Goal: Connect with others: Find specific page/section

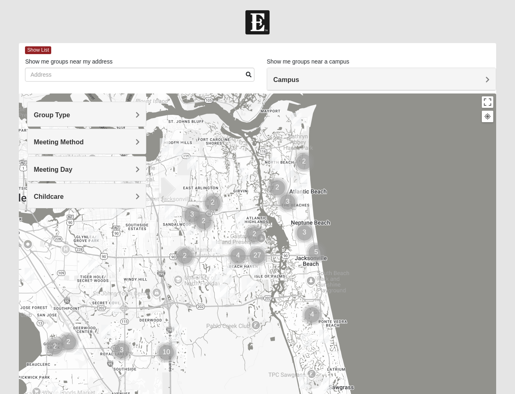
click at [101, 120] on div "Group Type" at bounding box center [86, 114] width 118 height 24
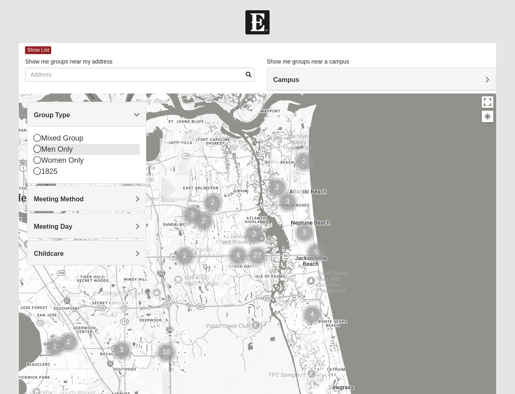
click at [76, 148] on div "Men Only" at bounding box center [87, 149] width 106 height 11
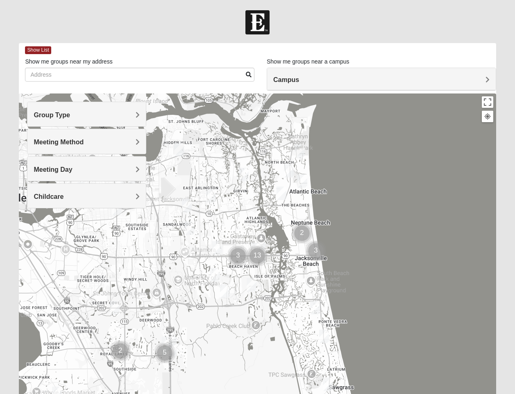
click at [83, 172] on h4 "Meeting Day" at bounding box center [87, 170] width 106 height 8
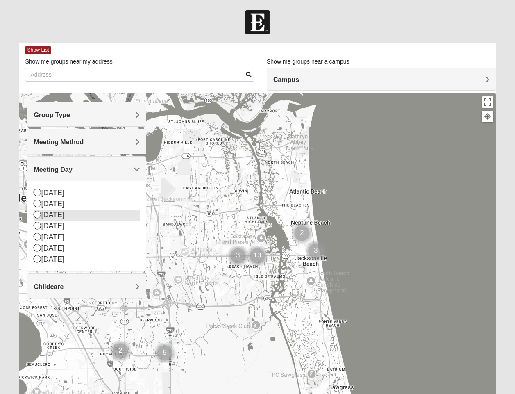
click at [61, 217] on div "[DATE]" at bounding box center [87, 214] width 106 height 11
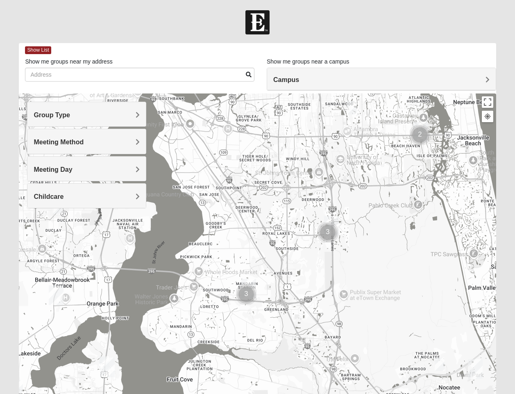
drag, startPoint x: 155, startPoint y: 252, endPoint x: 319, endPoint y: 130, distance: 204.5
click at [319, 130] on div at bounding box center [257, 257] width 477 height 328
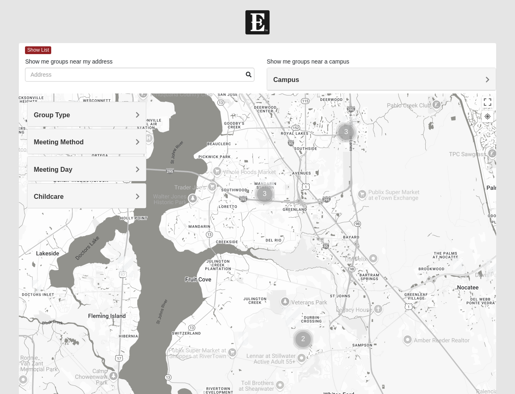
drag, startPoint x: 264, startPoint y: 266, endPoint x: 283, endPoint y: 159, distance: 108.6
click at [283, 159] on div at bounding box center [257, 257] width 477 height 328
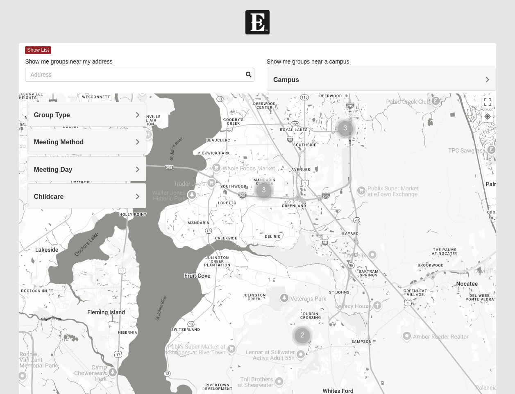
click at [260, 189] on img "Cluster of 3 groups" at bounding box center [264, 190] width 20 height 20
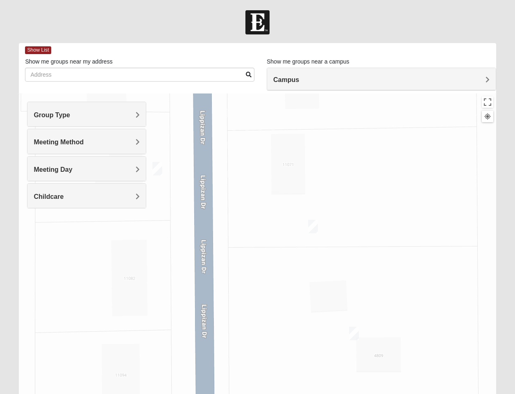
click at [311, 225] on img "On Campus Mens Schultz 32257" at bounding box center [313, 227] width 10 height 14
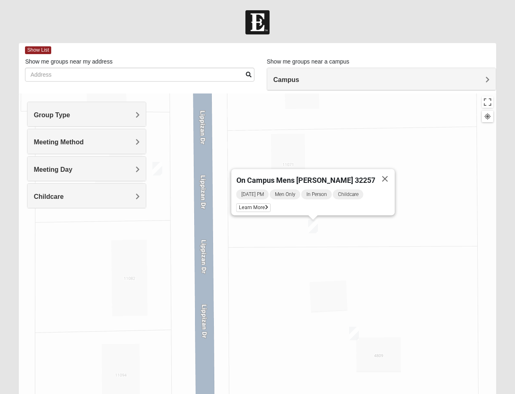
click at [354, 335] on img "On Campus Mens Willis 32257" at bounding box center [354, 334] width 10 height 14
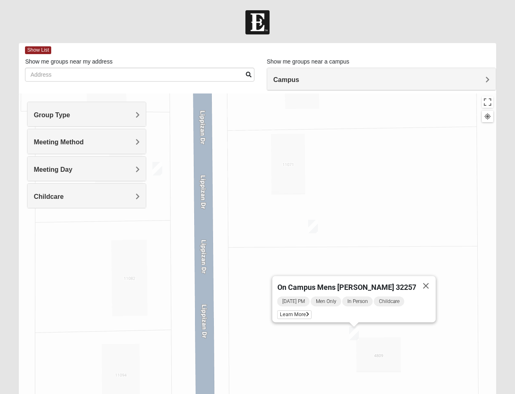
click at [221, 209] on div "On Campus Mens [PERSON_NAME] 32257 [DATE] PM Men Only In Person Childcare Learn…" at bounding box center [257, 257] width 477 height 328
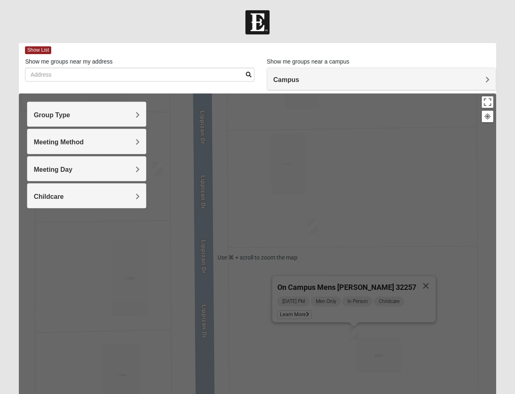
scroll to position [57, 0]
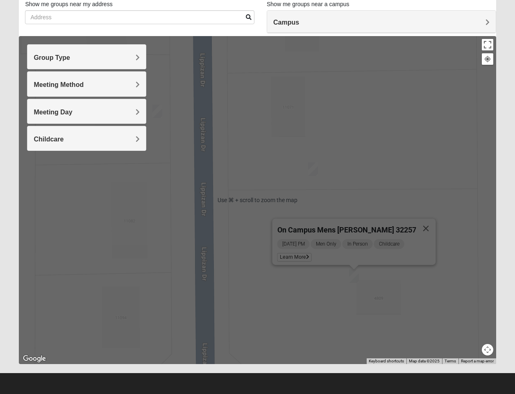
click at [490, 350] on button "Map camera controls" at bounding box center [487, 349] width 11 height 11
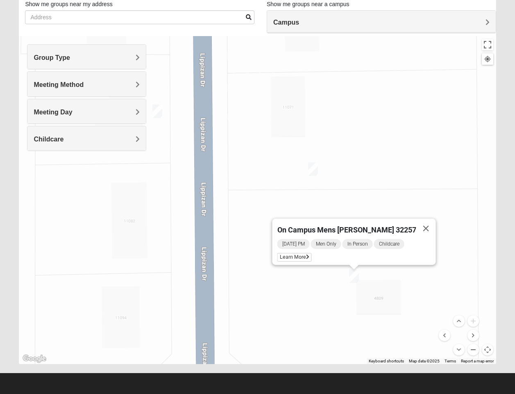
click at [475, 350] on button "Zoom out" at bounding box center [473, 349] width 11 height 11
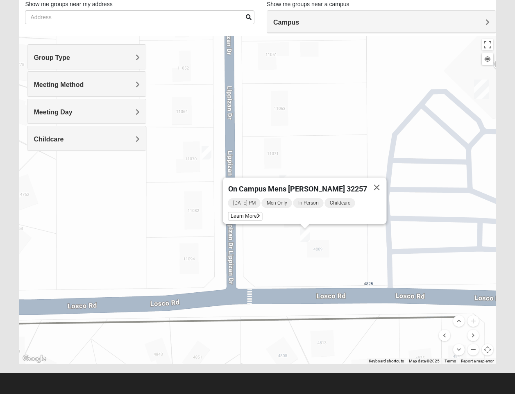
click at [475, 350] on button "Zoom out" at bounding box center [473, 349] width 11 height 11
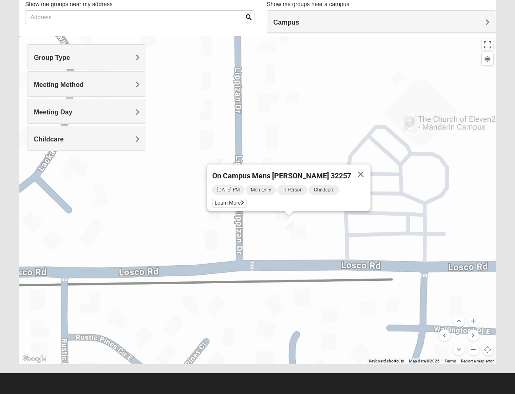
click at [475, 350] on button "Zoom out" at bounding box center [473, 349] width 11 height 11
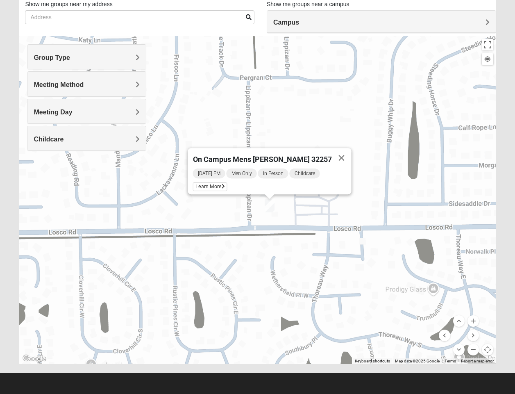
click at [475, 350] on button "Zoom out" at bounding box center [473, 349] width 11 height 11
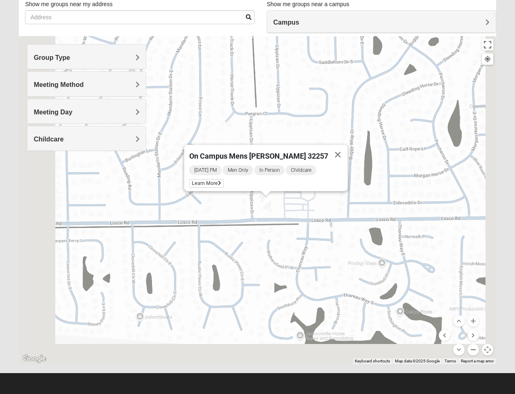
click at [475, 350] on button "Zoom out" at bounding box center [473, 349] width 11 height 11
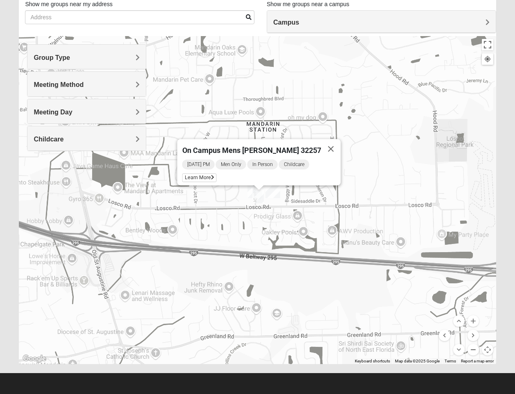
click at [475, 350] on button "Zoom out" at bounding box center [473, 349] width 11 height 11
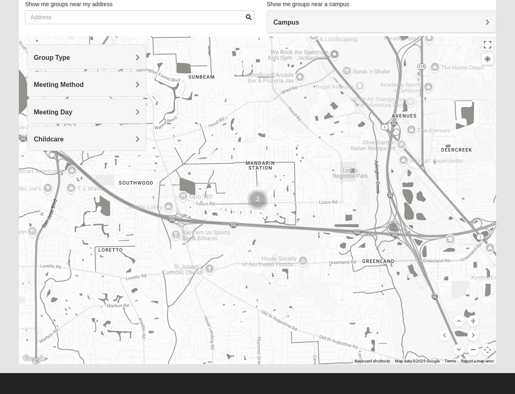
click at [476, 352] on button "Zoom out" at bounding box center [473, 349] width 11 height 11
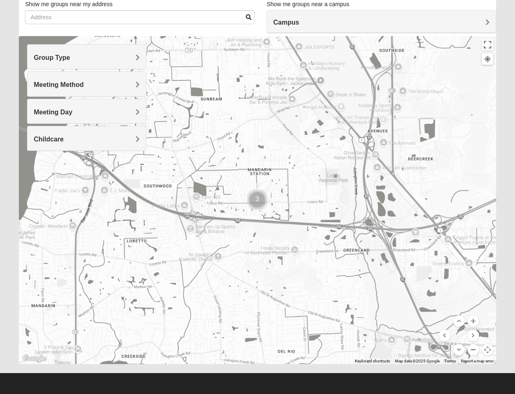
click at [476, 352] on button "Zoom out" at bounding box center [473, 349] width 11 height 11
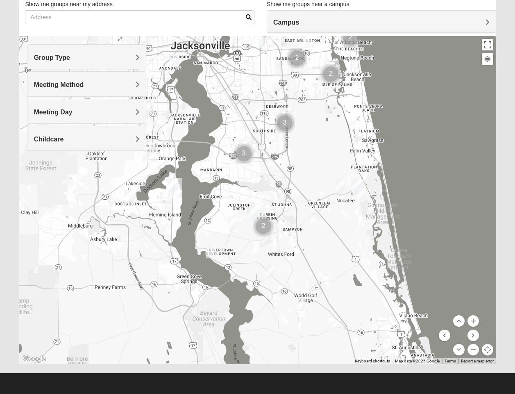
drag, startPoint x: 335, startPoint y: 305, endPoint x: 322, endPoint y: 251, distance: 56.1
click at [322, 251] on div at bounding box center [257, 200] width 477 height 328
click at [273, 272] on img "Mens Dixon/manning 32092" at bounding box center [270, 271] width 10 height 14
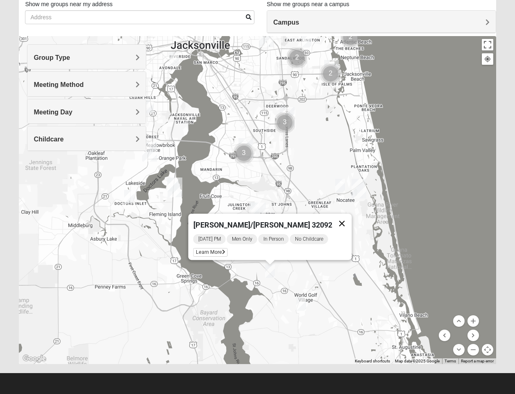
click at [341, 219] on button "Close" at bounding box center [342, 224] width 20 height 20
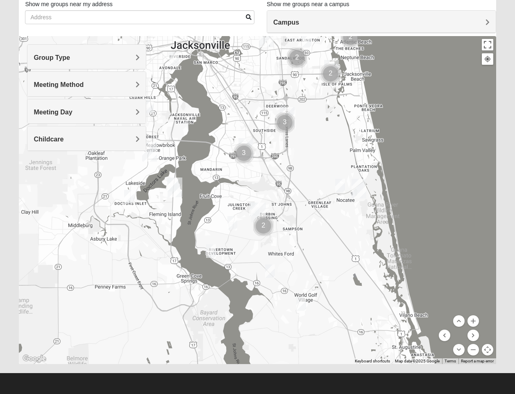
click at [211, 247] on img "Mens Contreras 32259" at bounding box center [211, 251] width 10 height 14
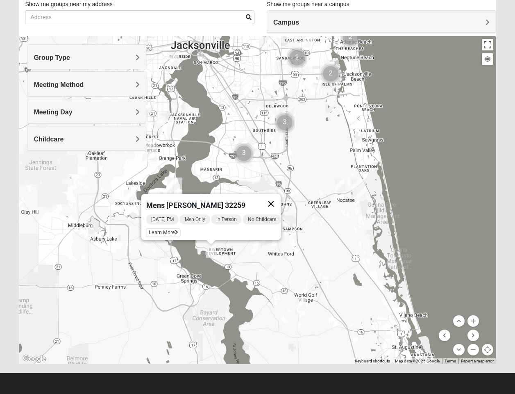
click at [276, 198] on button "Close" at bounding box center [271, 204] width 20 height 20
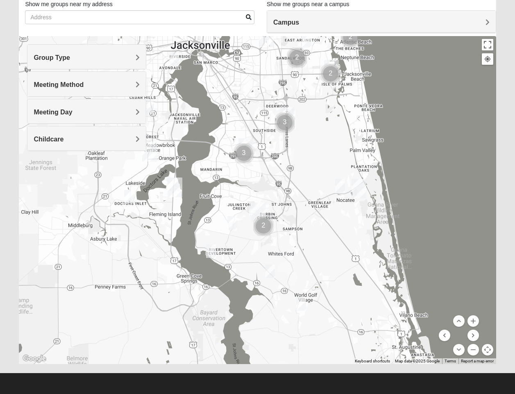
click at [306, 303] on img "Mens Ledbury 32092" at bounding box center [301, 304] width 10 height 14
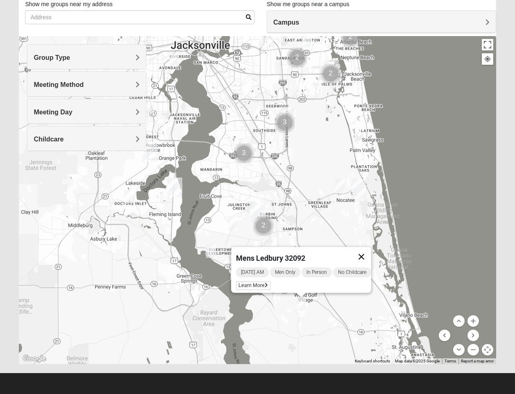
click at [368, 248] on button "Close" at bounding box center [362, 257] width 20 height 20
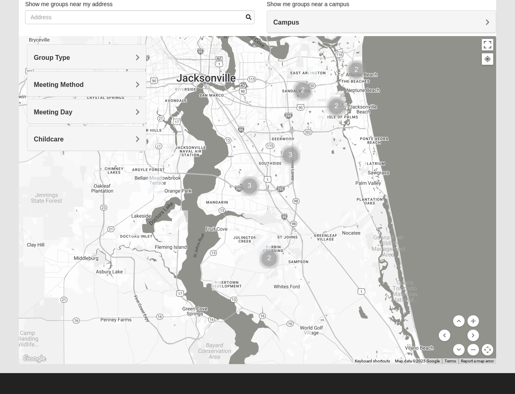
drag, startPoint x: 281, startPoint y: 238, endPoint x: 288, endPoint y: 275, distance: 37.9
click at [288, 275] on div at bounding box center [257, 200] width 477 height 328
click at [475, 324] on button "Zoom in" at bounding box center [473, 320] width 11 height 11
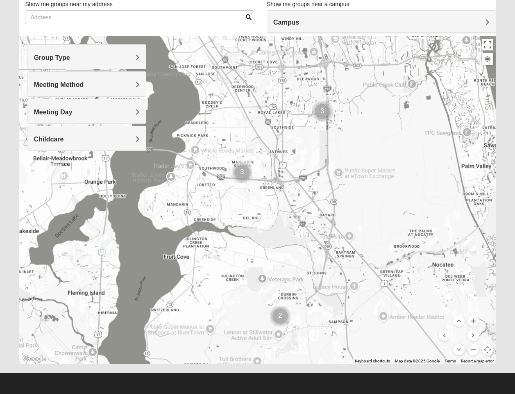
click at [475, 324] on button "Zoom in" at bounding box center [473, 320] width 11 height 11
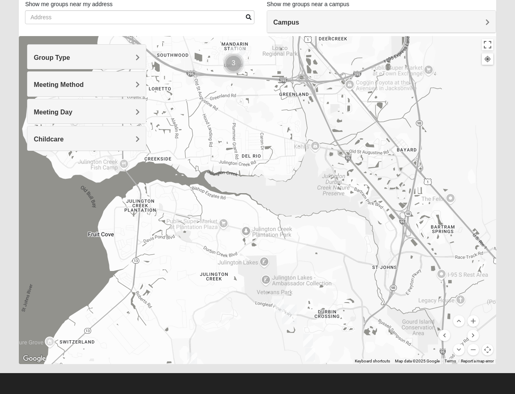
drag, startPoint x: 278, startPoint y: 325, endPoint x: 284, endPoint y: 239, distance: 85.9
click at [284, 239] on div at bounding box center [257, 200] width 477 height 328
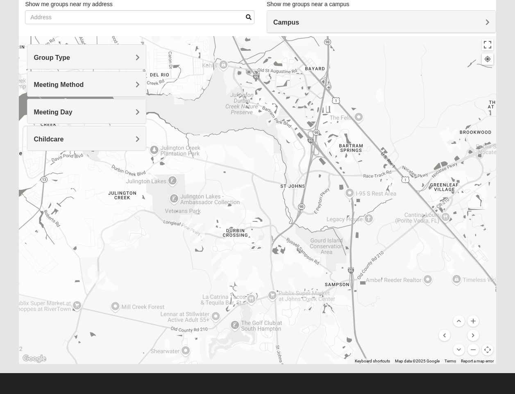
drag, startPoint x: 413, startPoint y: 197, endPoint x: 317, endPoint y: 110, distance: 129.1
click at [317, 110] on div at bounding box center [257, 200] width 477 height 328
